Goal: Download file/media

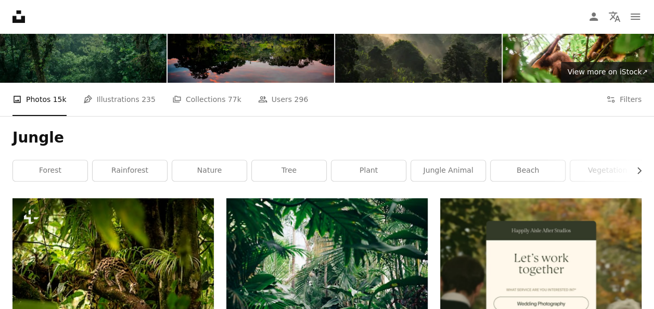
scroll to position [89, 0]
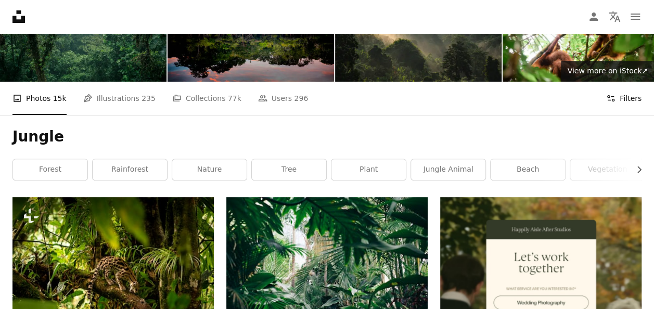
click at [621, 98] on button "Filters Filters" at bounding box center [623, 98] width 35 height 33
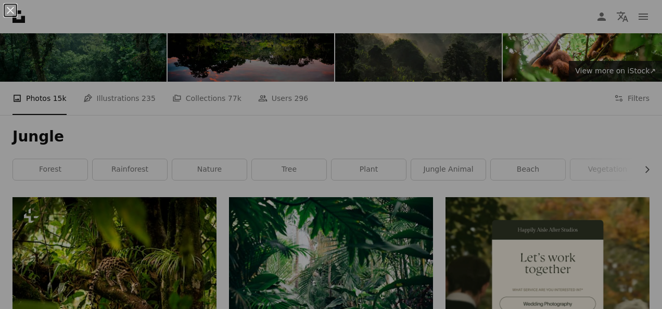
click at [619, 100] on div "An X shape" at bounding box center [331, 154] width 662 height 309
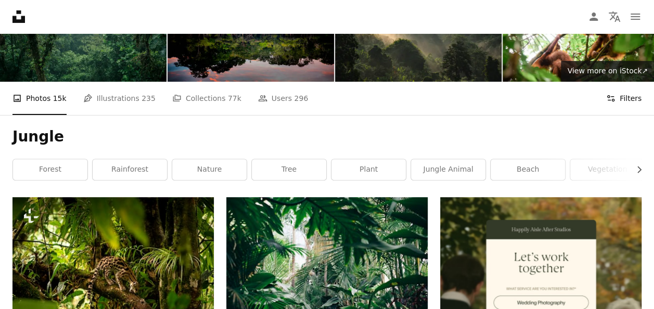
click at [611, 96] on icon at bounding box center [610, 98] width 7 height 6
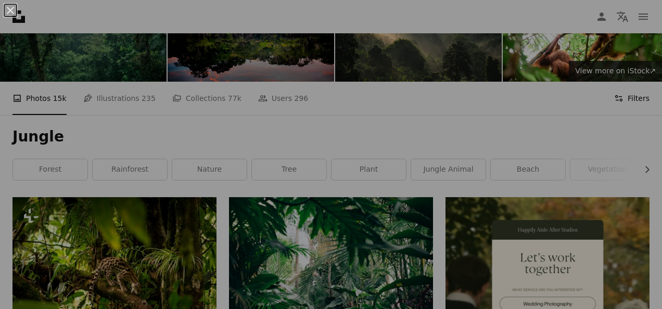
click at [611, 96] on div "An X shape" at bounding box center [331, 154] width 662 height 309
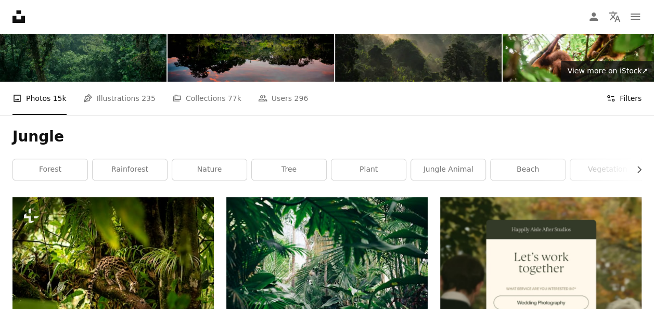
click at [630, 96] on button "Filters Filters" at bounding box center [623, 98] width 35 height 33
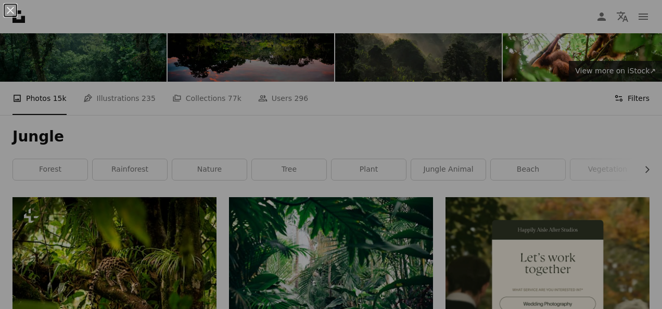
click at [630, 96] on div "An X shape" at bounding box center [331, 154] width 662 height 309
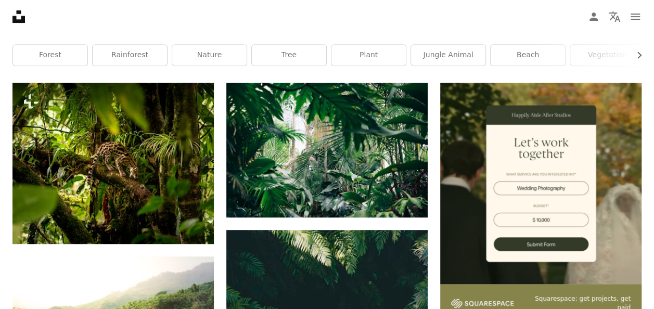
scroll to position [203, 0]
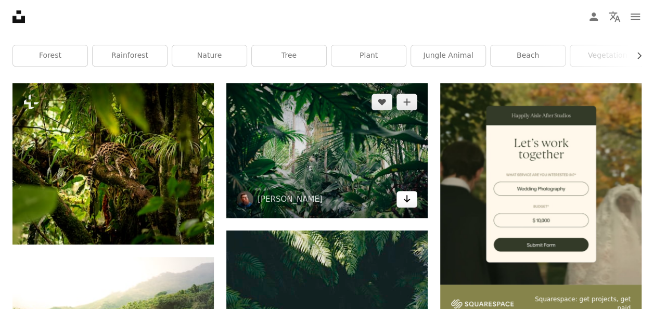
click at [405, 196] on icon "Arrow pointing down" at bounding box center [407, 198] width 8 height 12
